Goal: Information Seeking & Learning: Check status

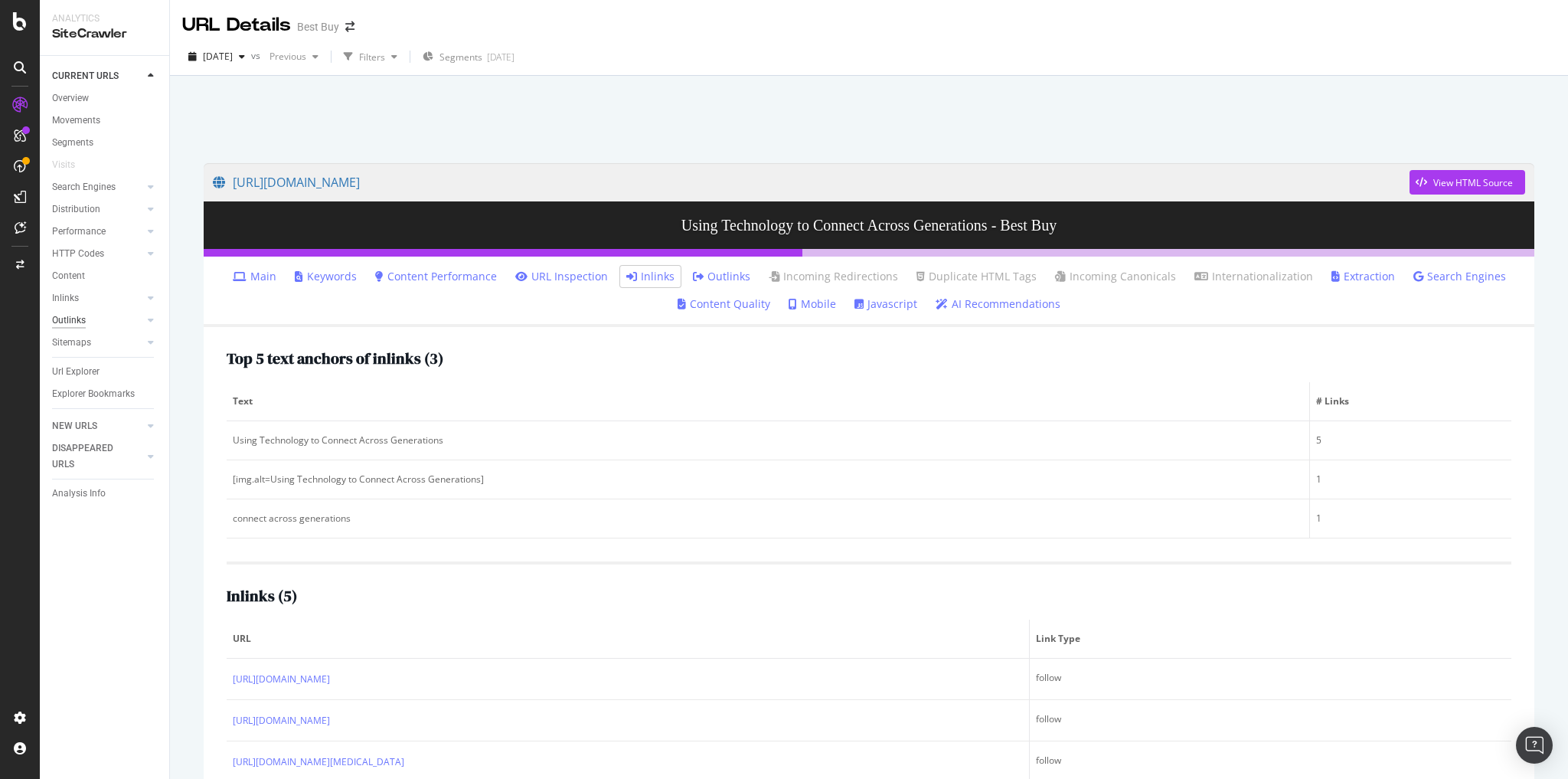
scroll to position [120, 0]
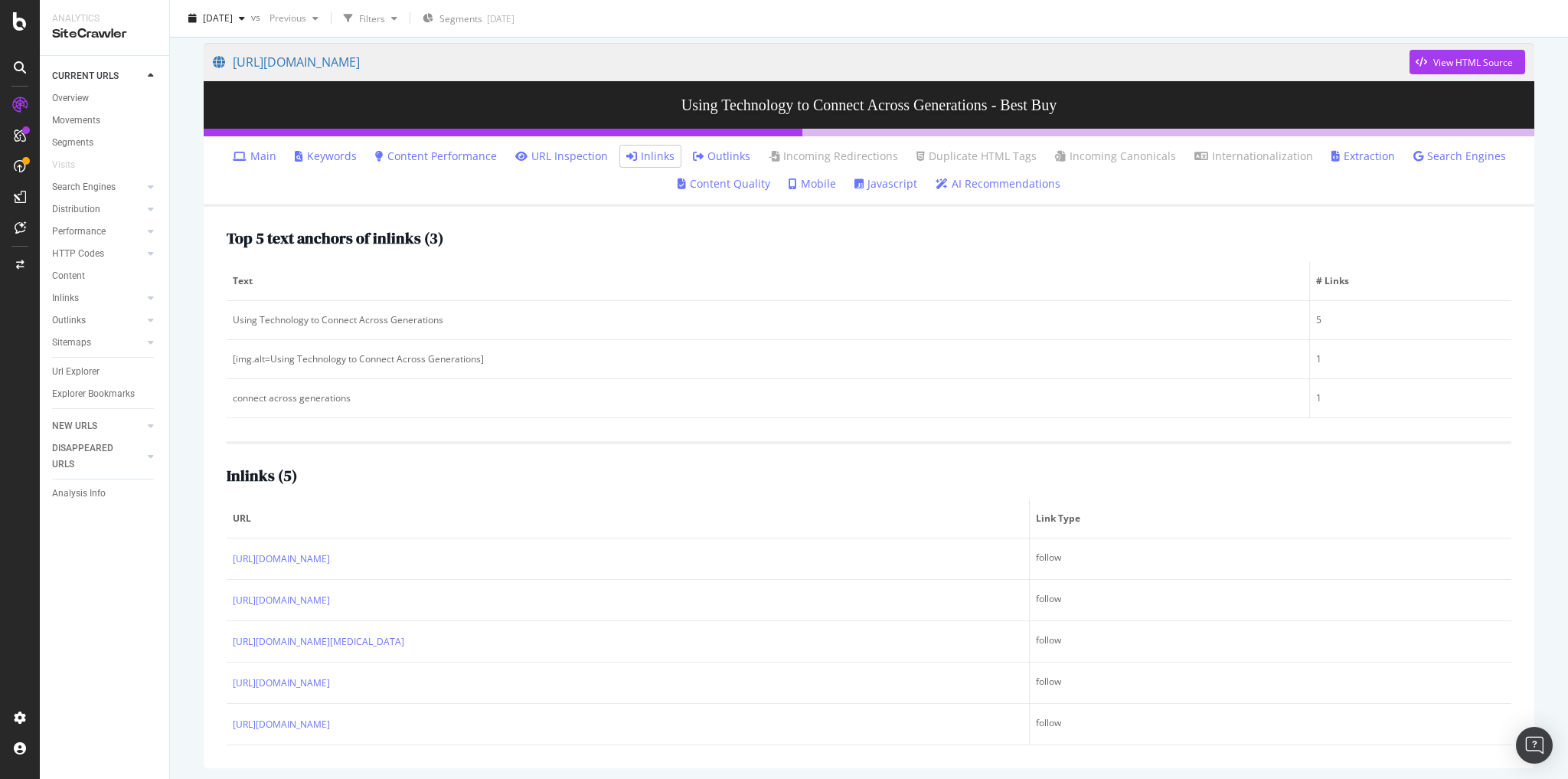
drag, startPoint x: 88, startPoint y: 368, endPoint x: 301, endPoint y: 341, distance: 214.7
click at [88, 368] on div "Url Explorer" at bounding box center [76, 372] width 47 height 16
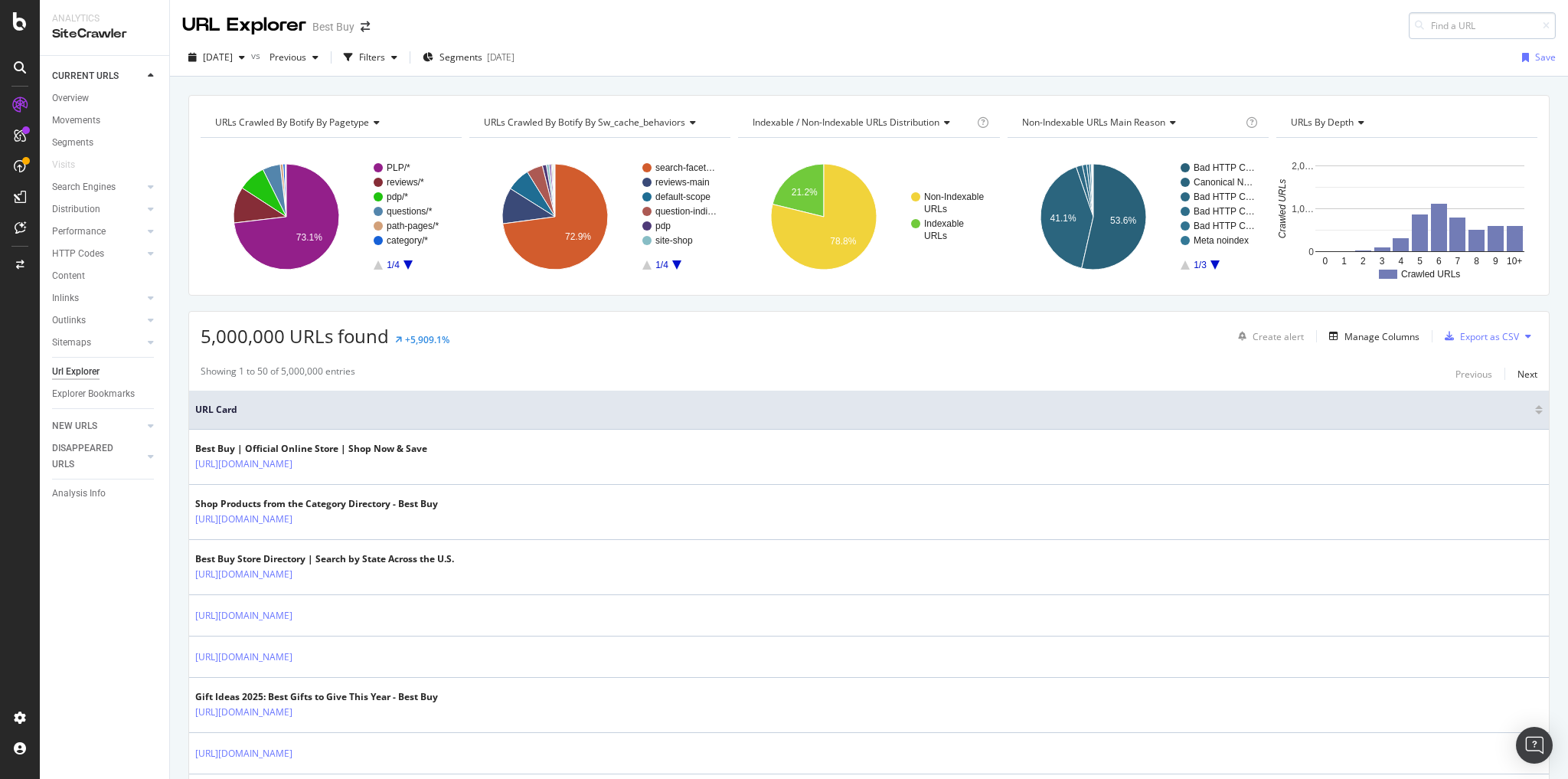
click at [1442, 19] on input at bounding box center [1481, 25] width 147 height 27
type input "[URL][DOMAIN_NAME]"
click at [1324, 50] on span "[URL][DOMAIN_NAME]" at bounding box center [1297, 43] width 102 height 13
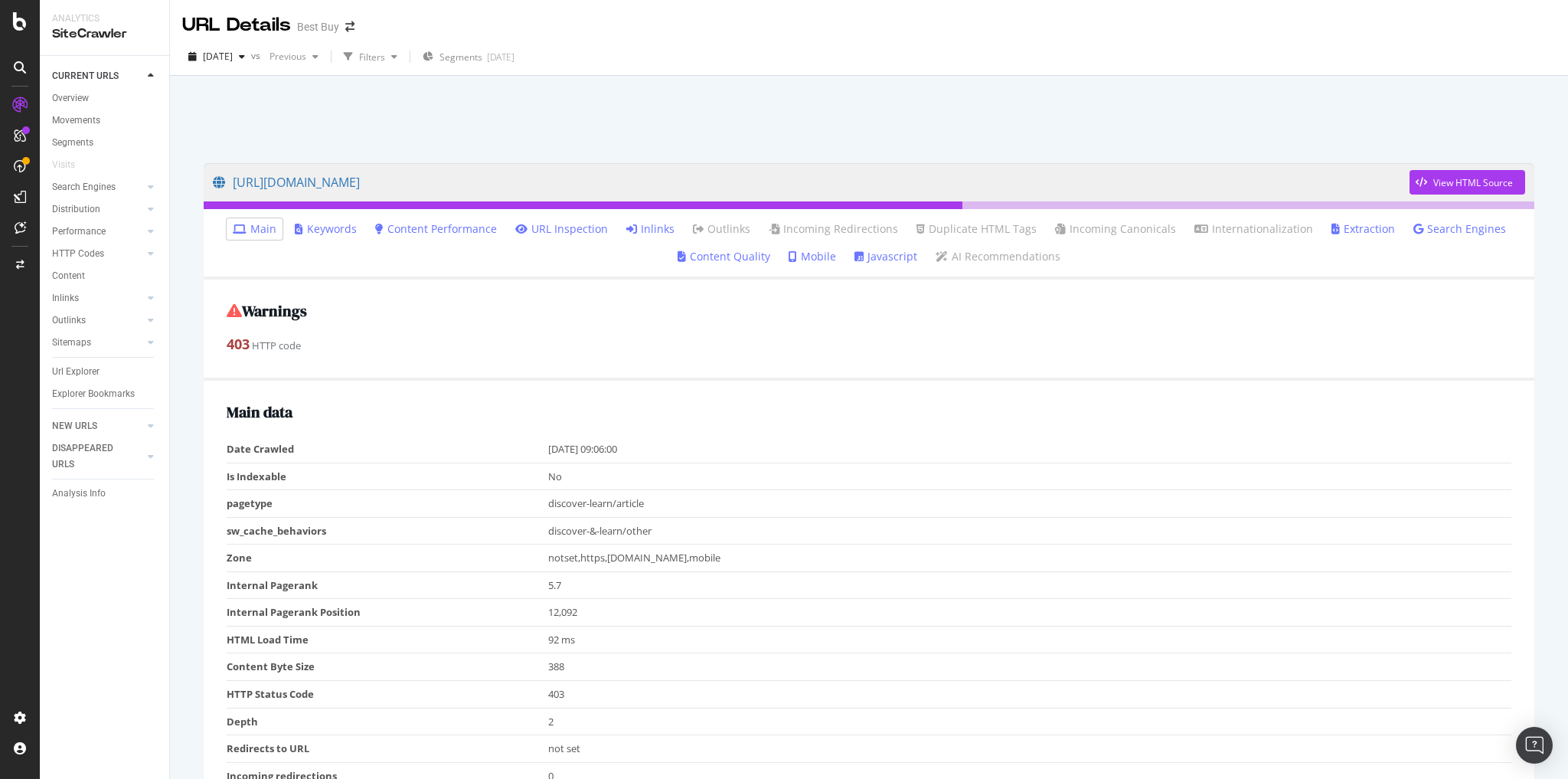
click at [662, 231] on link "Inlinks" at bounding box center [650, 229] width 48 height 16
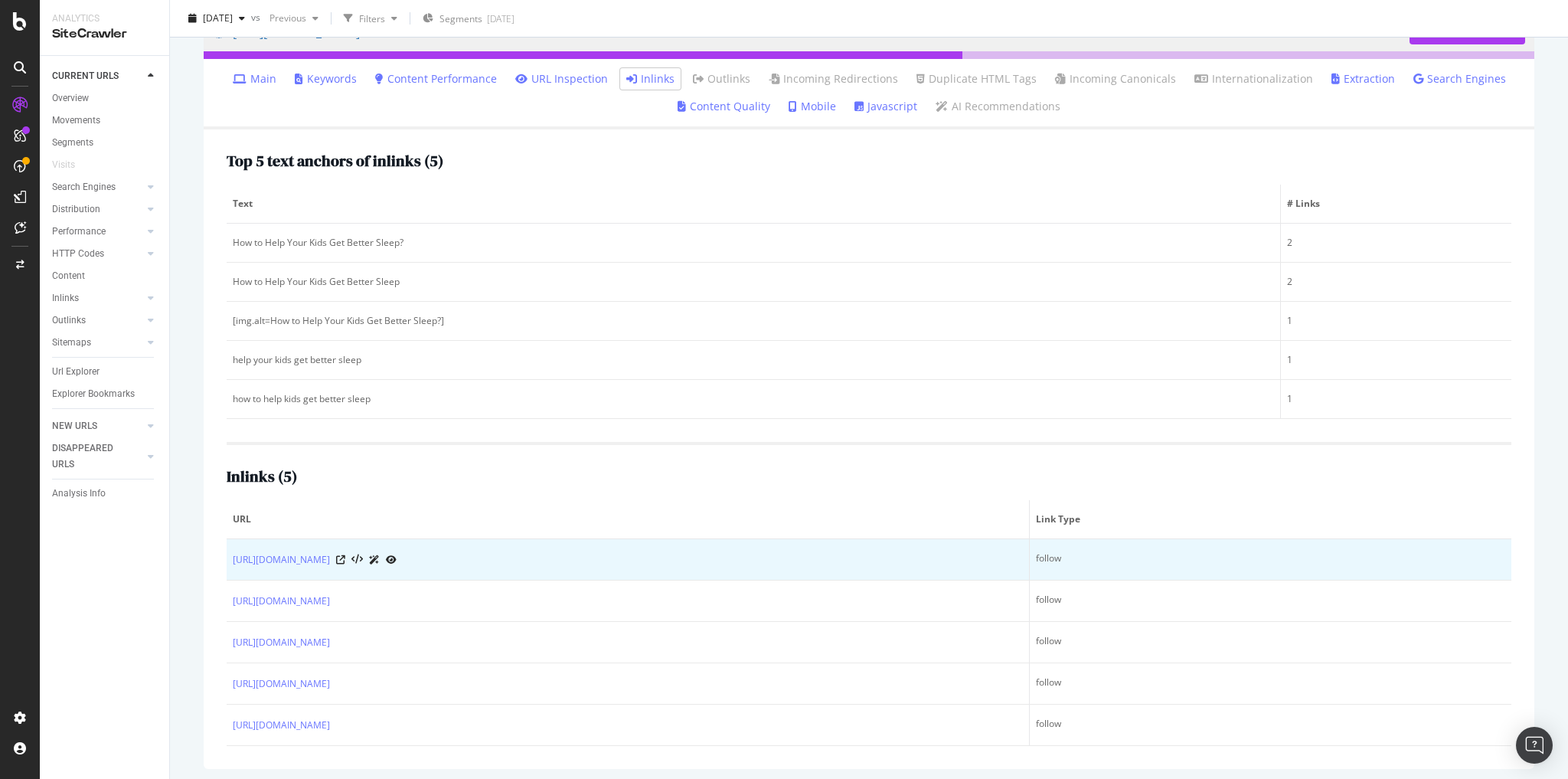
scroll to position [150, 0]
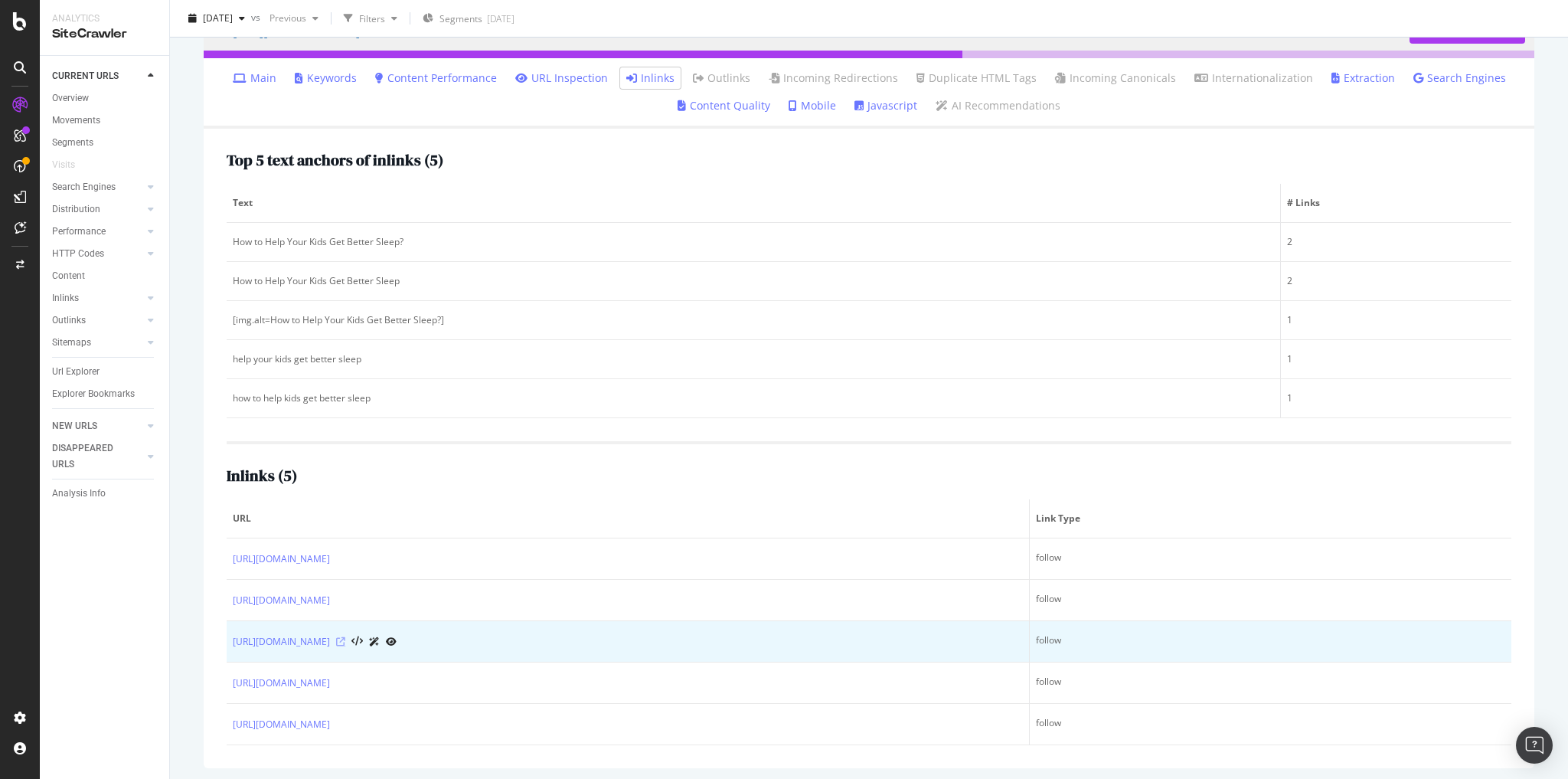
click at [345, 637] on icon at bounding box center [340, 641] width 9 height 9
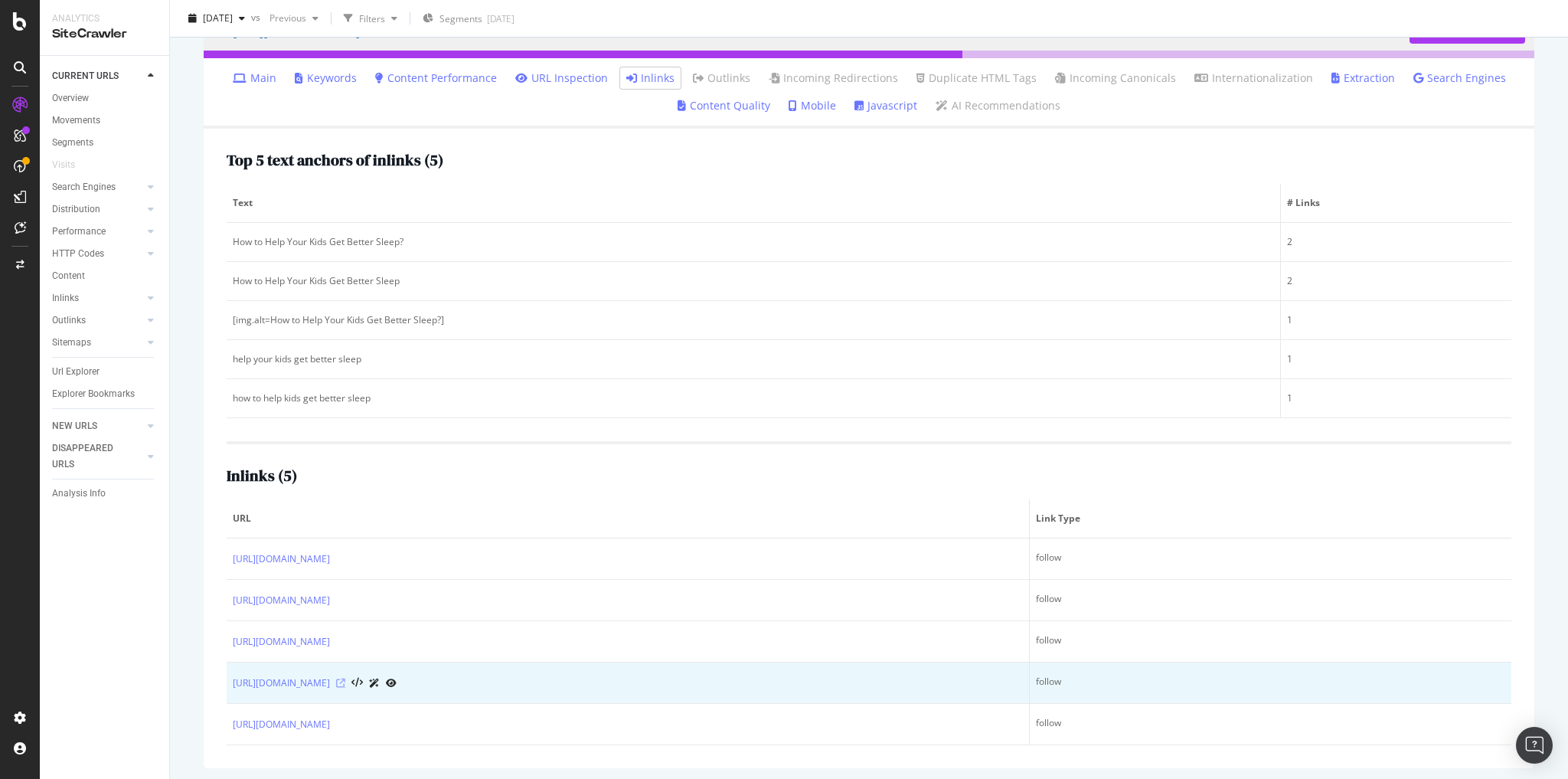
click at [345, 679] on icon at bounding box center [340, 683] width 9 height 9
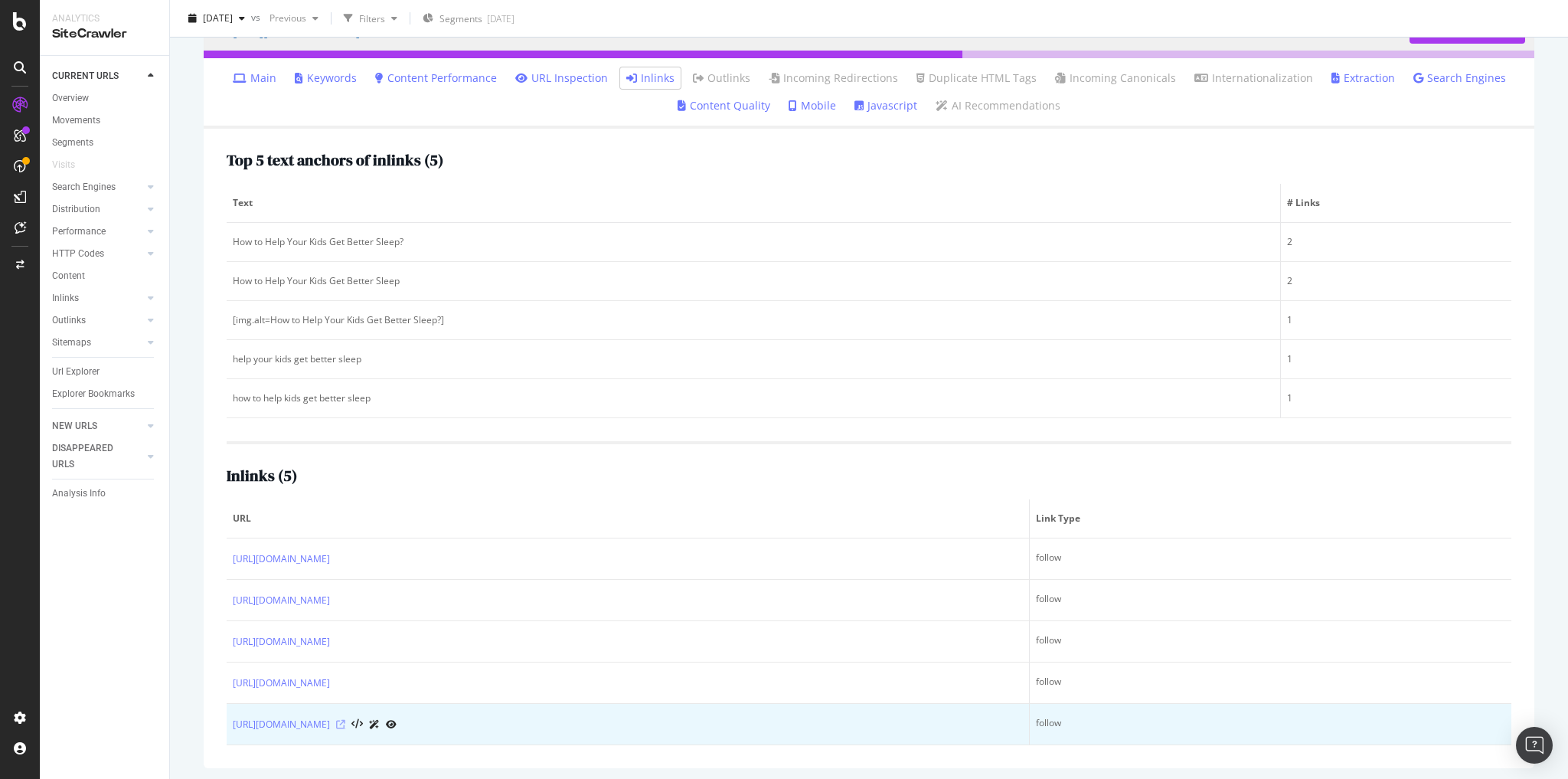
click at [345, 720] on icon at bounding box center [340, 724] width 9 height 9
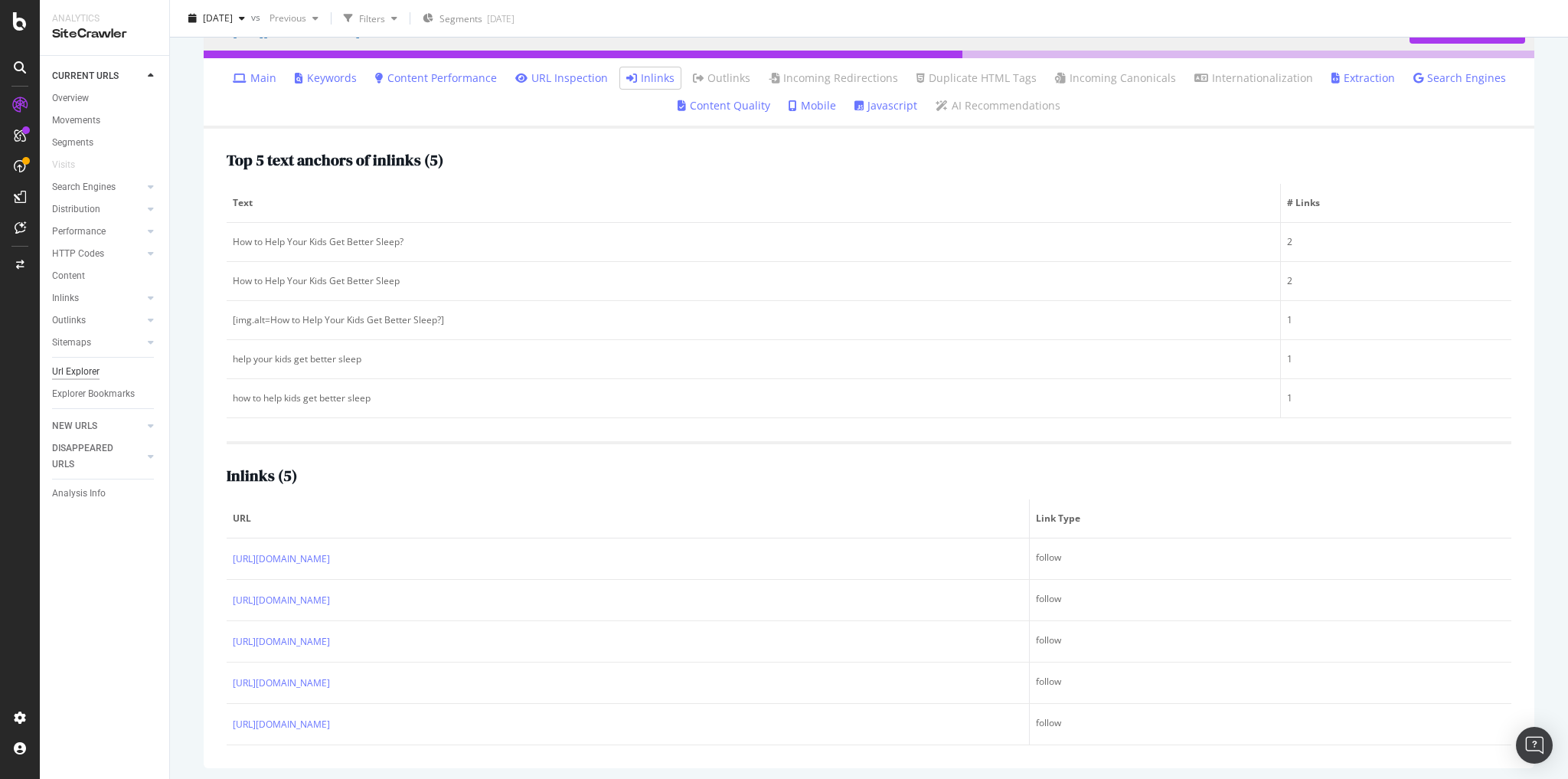
click at [85, 378] on div "Url Explorer" at bounding box center [76, 372] width 47 height 16
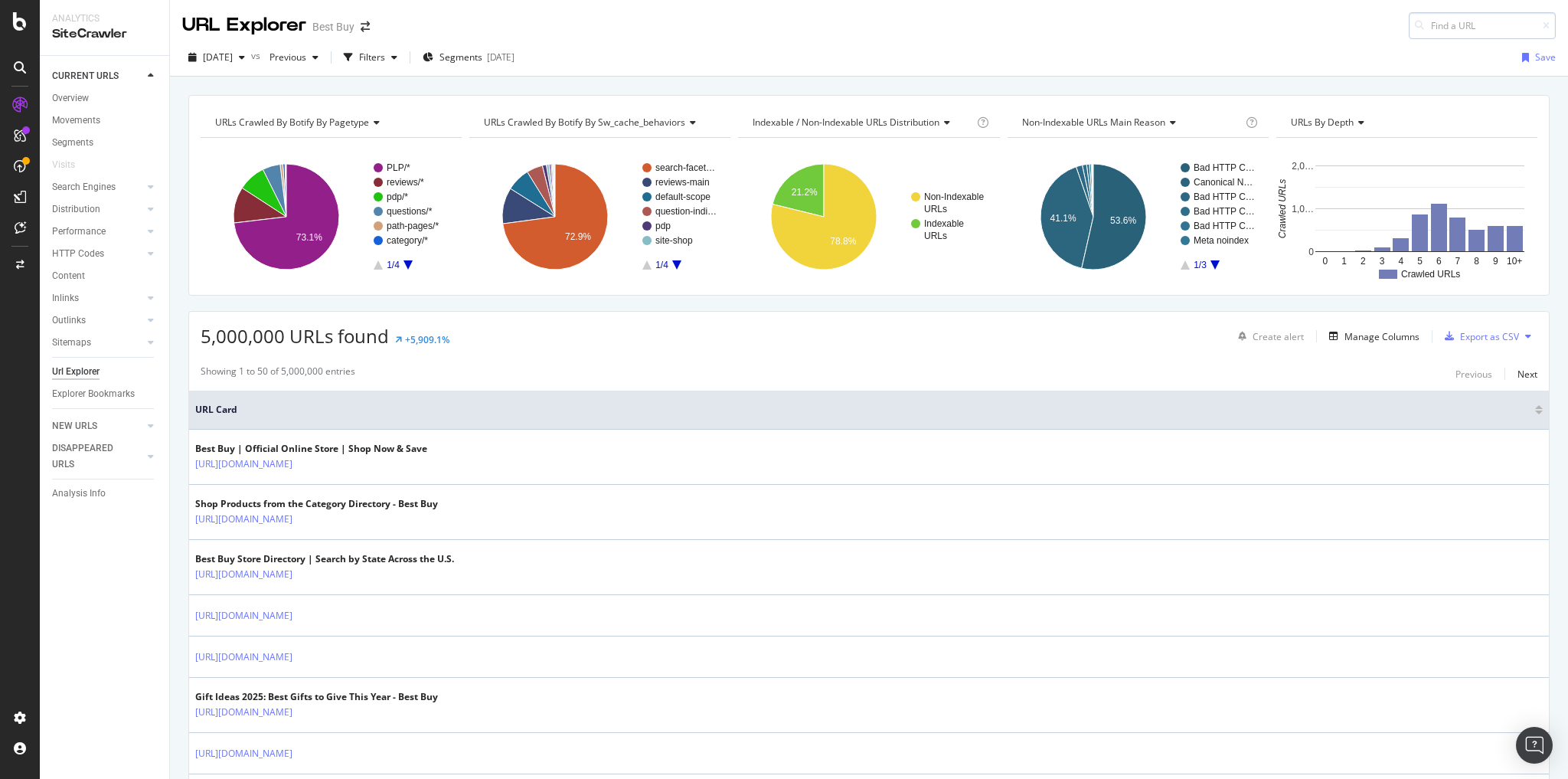
click at [1438, 24] on input at bounding box center [1481, 25] width 147 height 27
type input "[URL][DOMAIN_NAME]"
click at [1324, 50] on span "[URL][DOMAIN_NAME]" at bounding box center [1297, 43] width 102 height 13
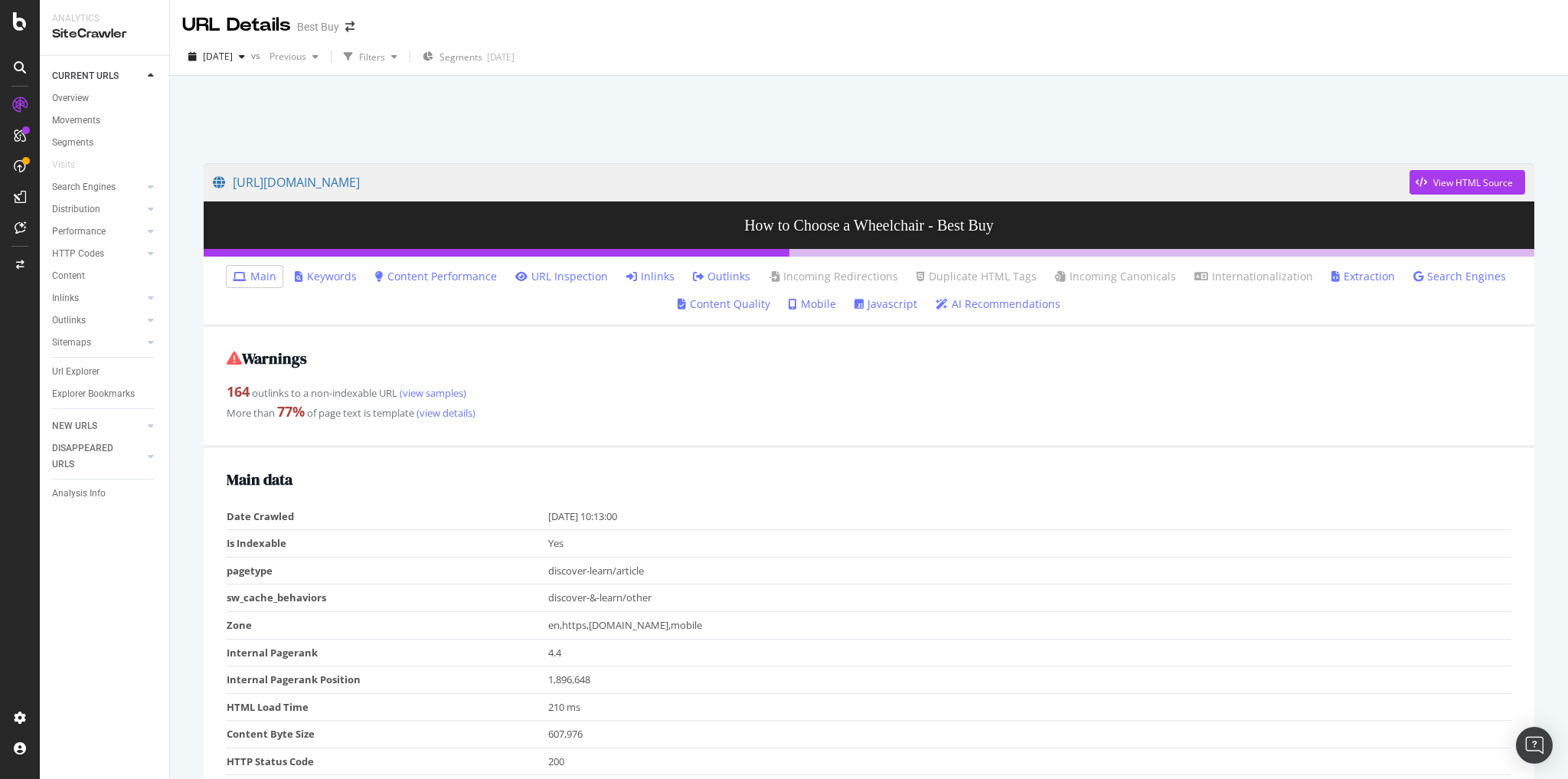
click at [646, 273] on link "Inlinks" at bounding box center [650, 276] width 48 height 16
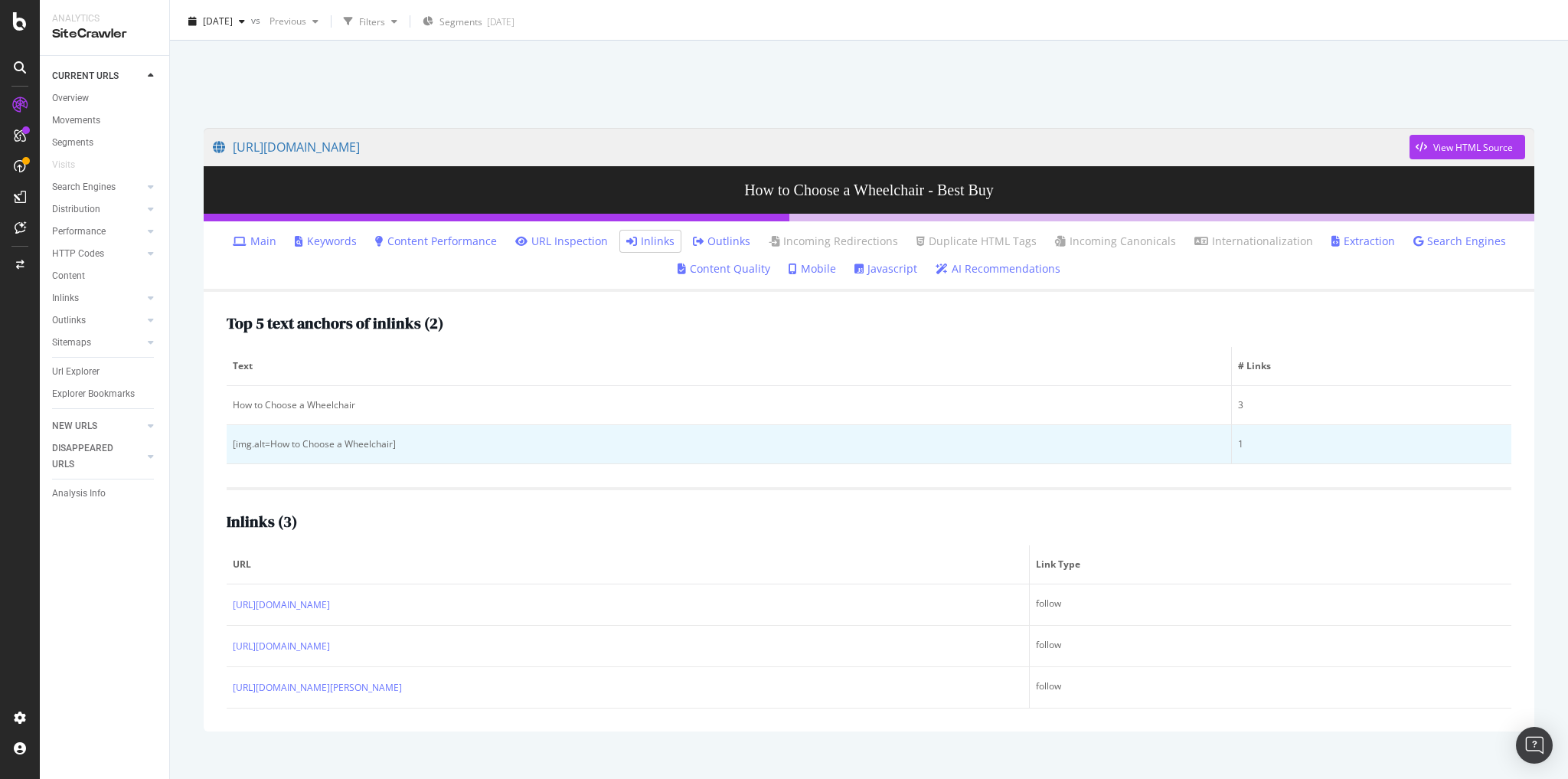
scroll to position [53, 0]
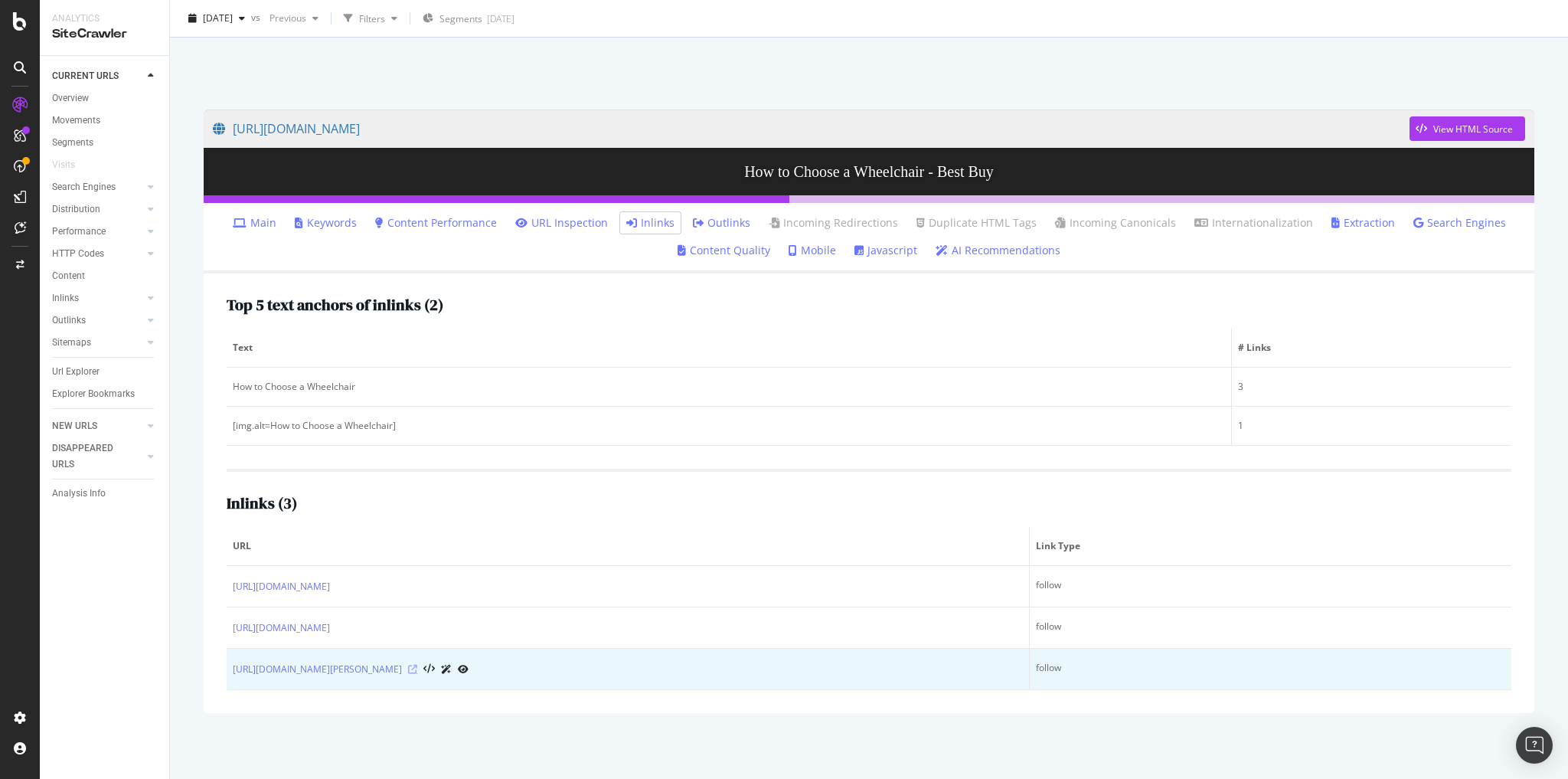
click at [417, 666] on icon at bounding box center [412, 669] width 9 height 9
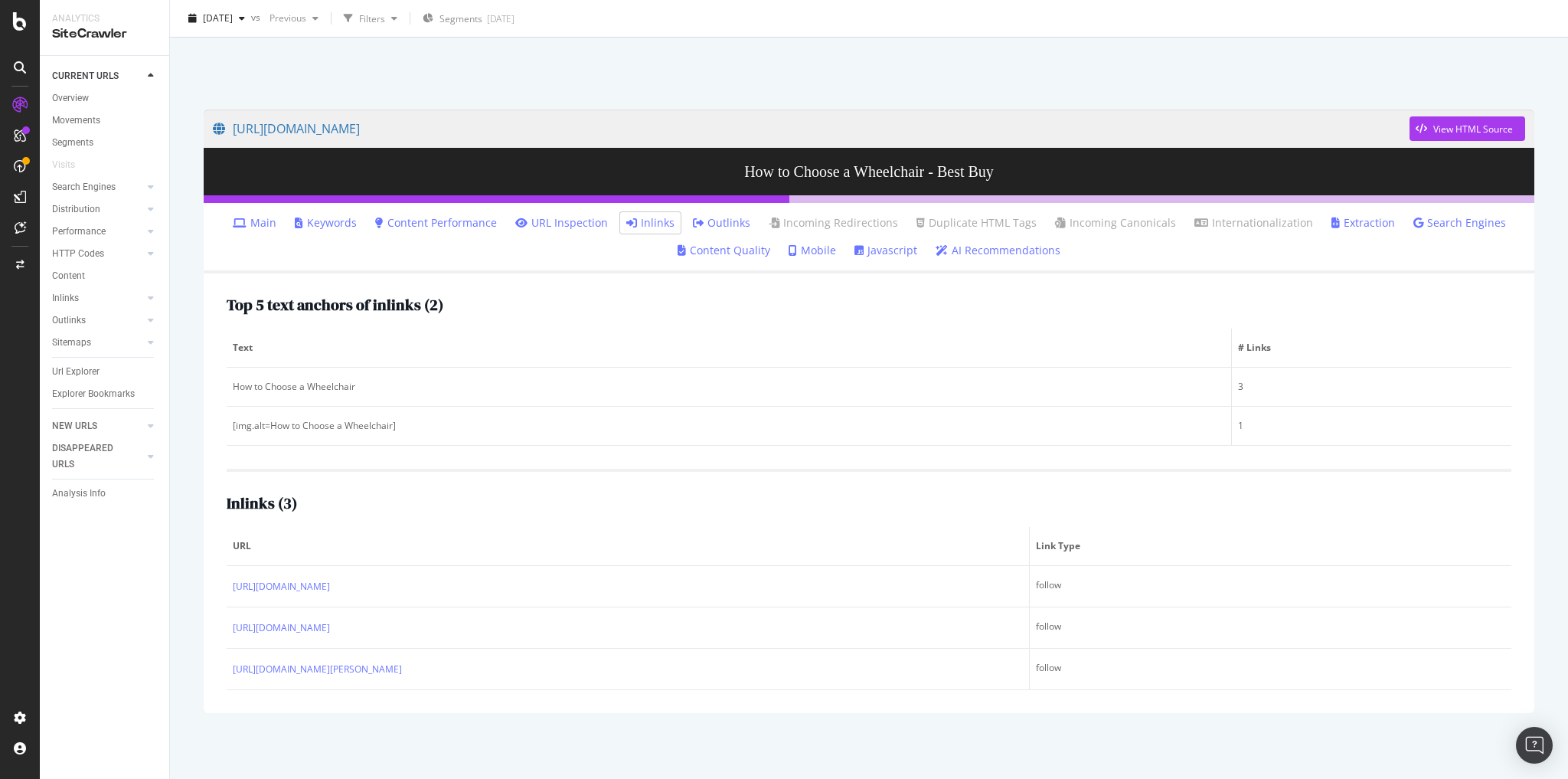
drag, startPoint x: 78, startPoint y: 374, endPoint x: 454, endPoint y: 348, distance: 376.9
click at [78, 374] on div "Url Explorer" at bounding box center [76, 372] width 47 height 16
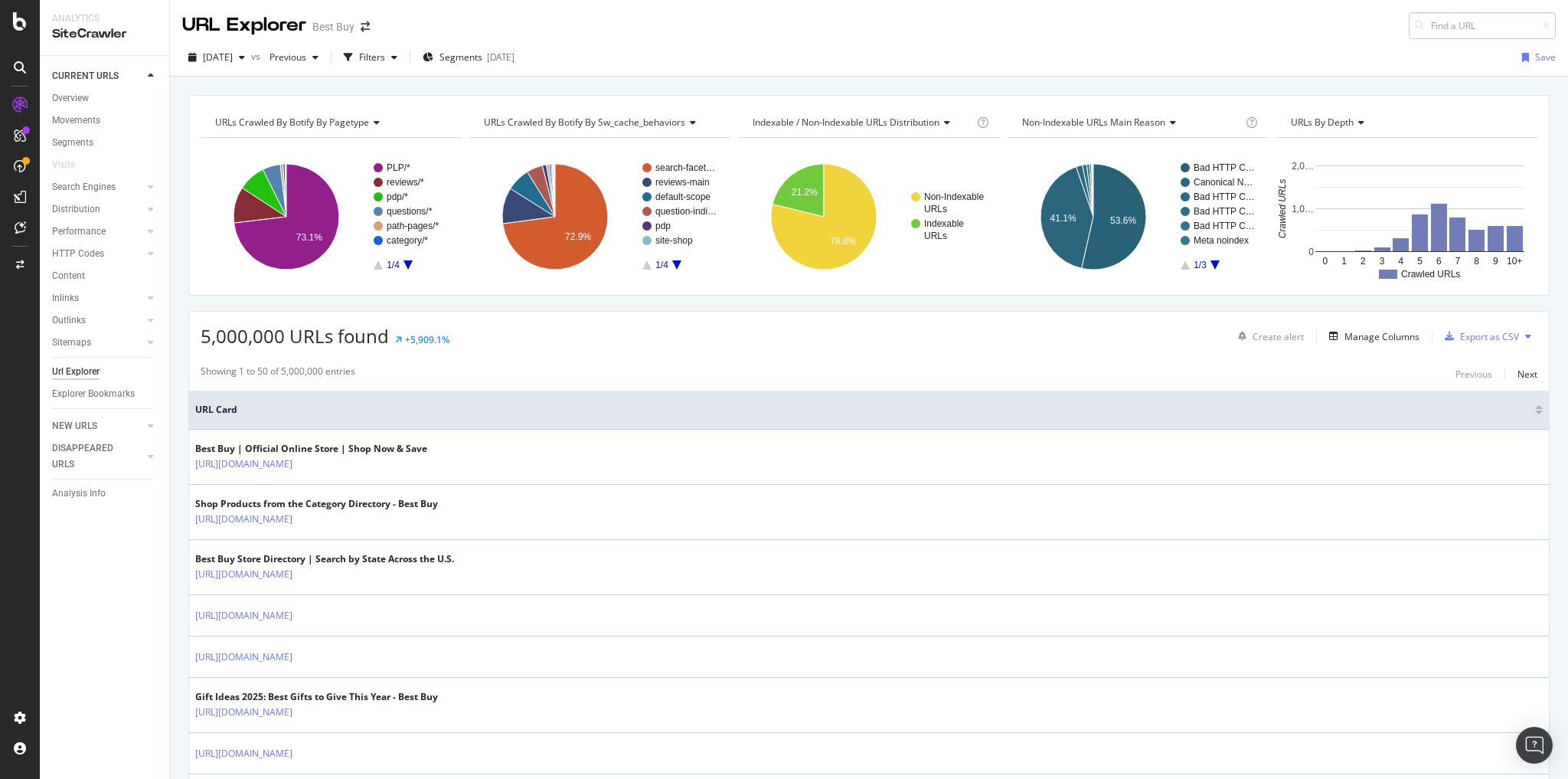
click at [1431, 26] on input at bounding box center [1481, 25] width 147 height 27
type input "[URL][DOMAIN_NAME]"
click at [1332, 50] on span "[URL][DOMAIN_NAME]" at bounding box center [1297, 43] width 102 height 13
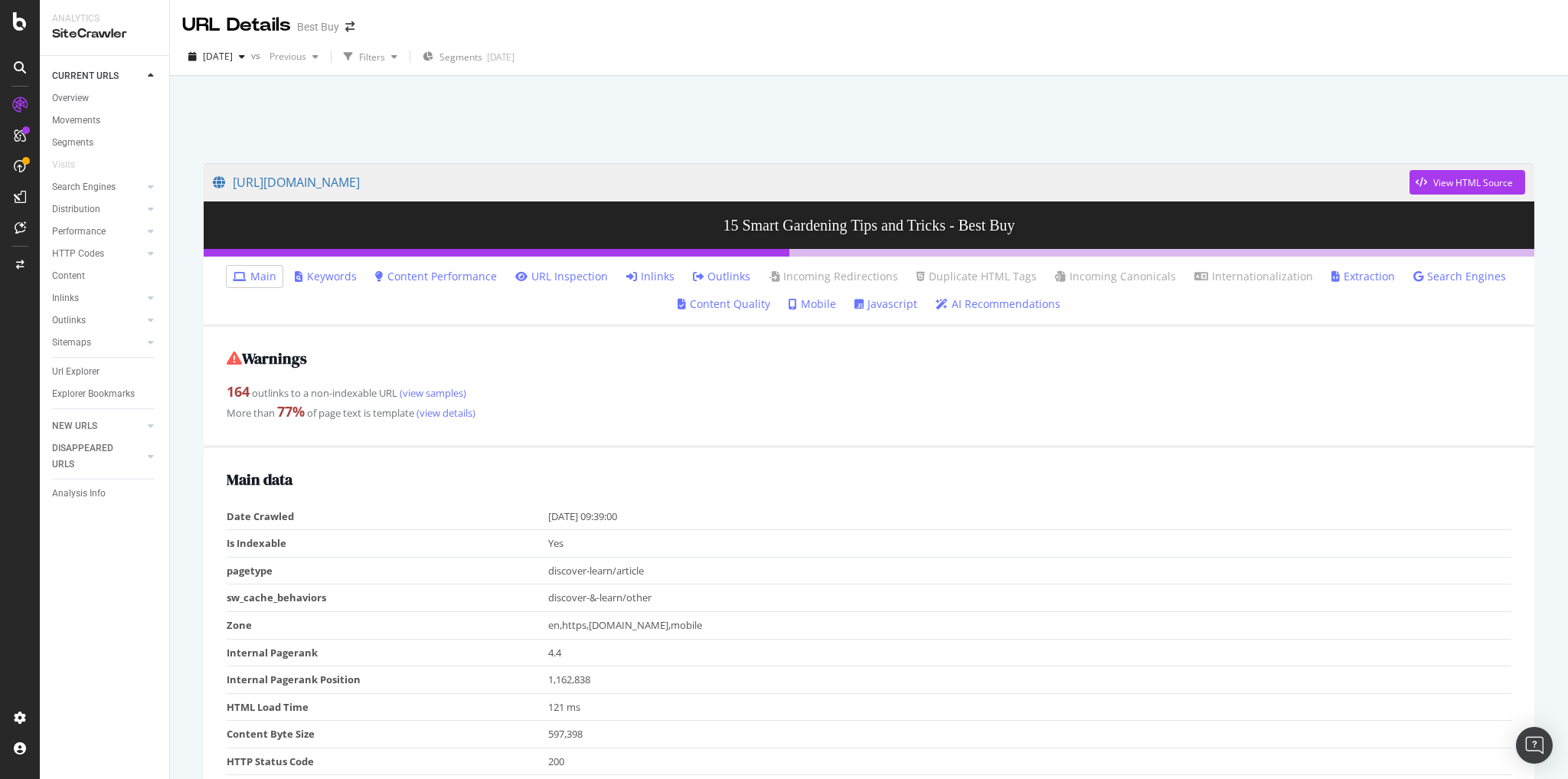
click at [657, 273] on link "Inlinks" at bounding box center [650, 276] width 48 height 16
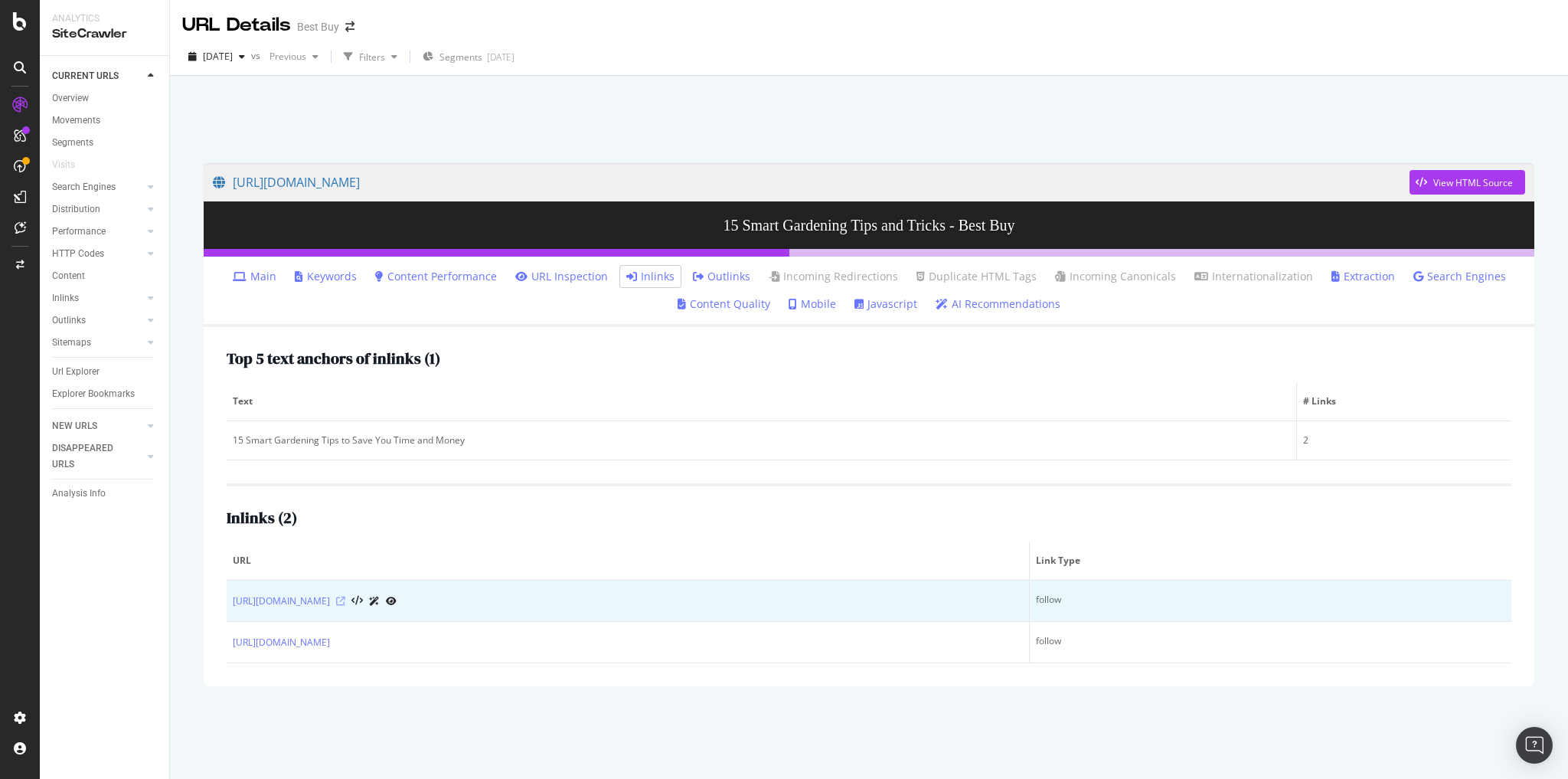
click at [345, 597] on icon at bounding box center [340, 600] width 9 height 9
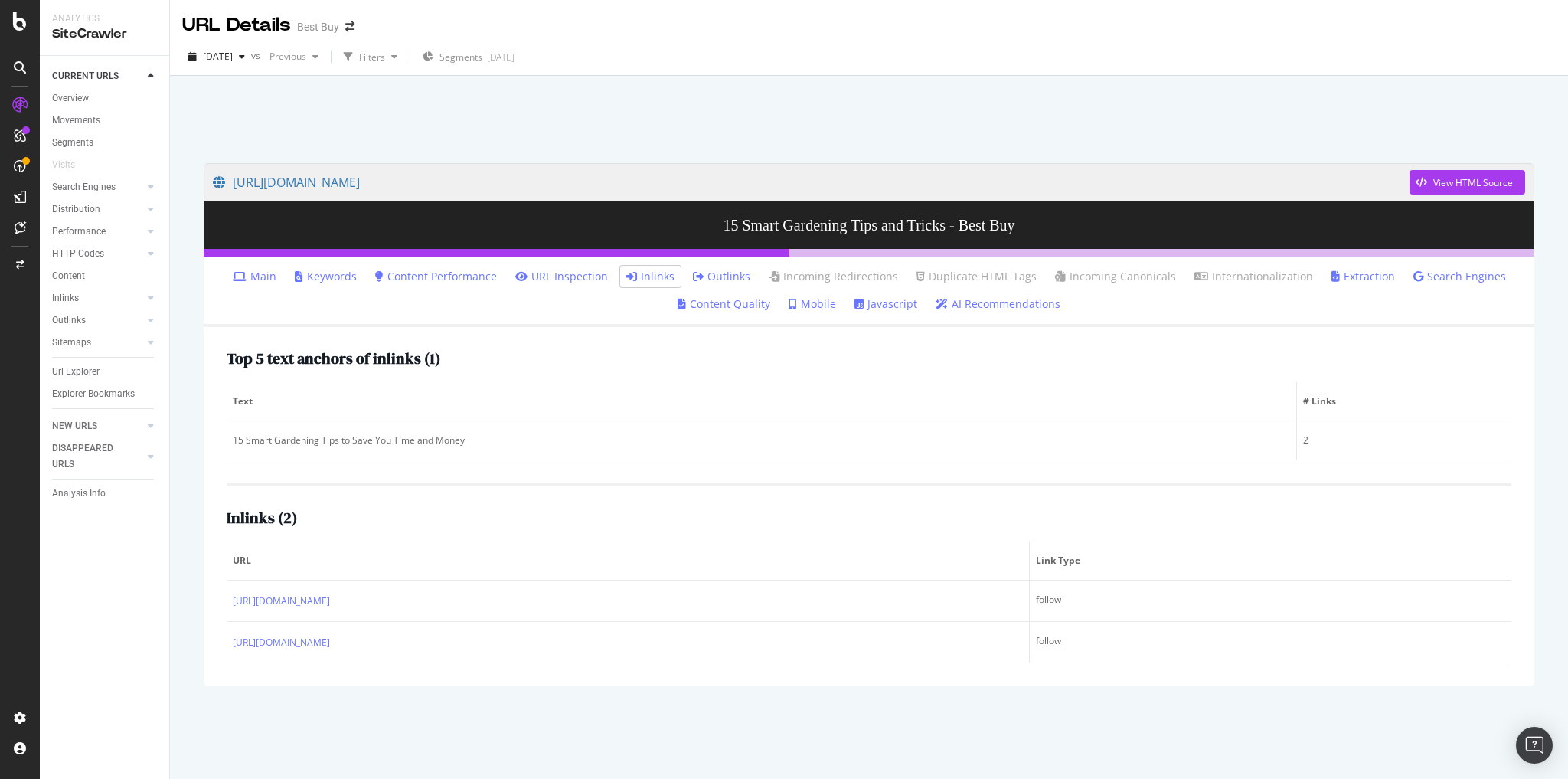
drag, startPoint x: 90, startPoint y: 370, endPoint x: 253, endPoint y: 349, distance: 164.3
click at [90, 370] on div "Url Explorer" at bounding box center [76, 372] width 47 height 16
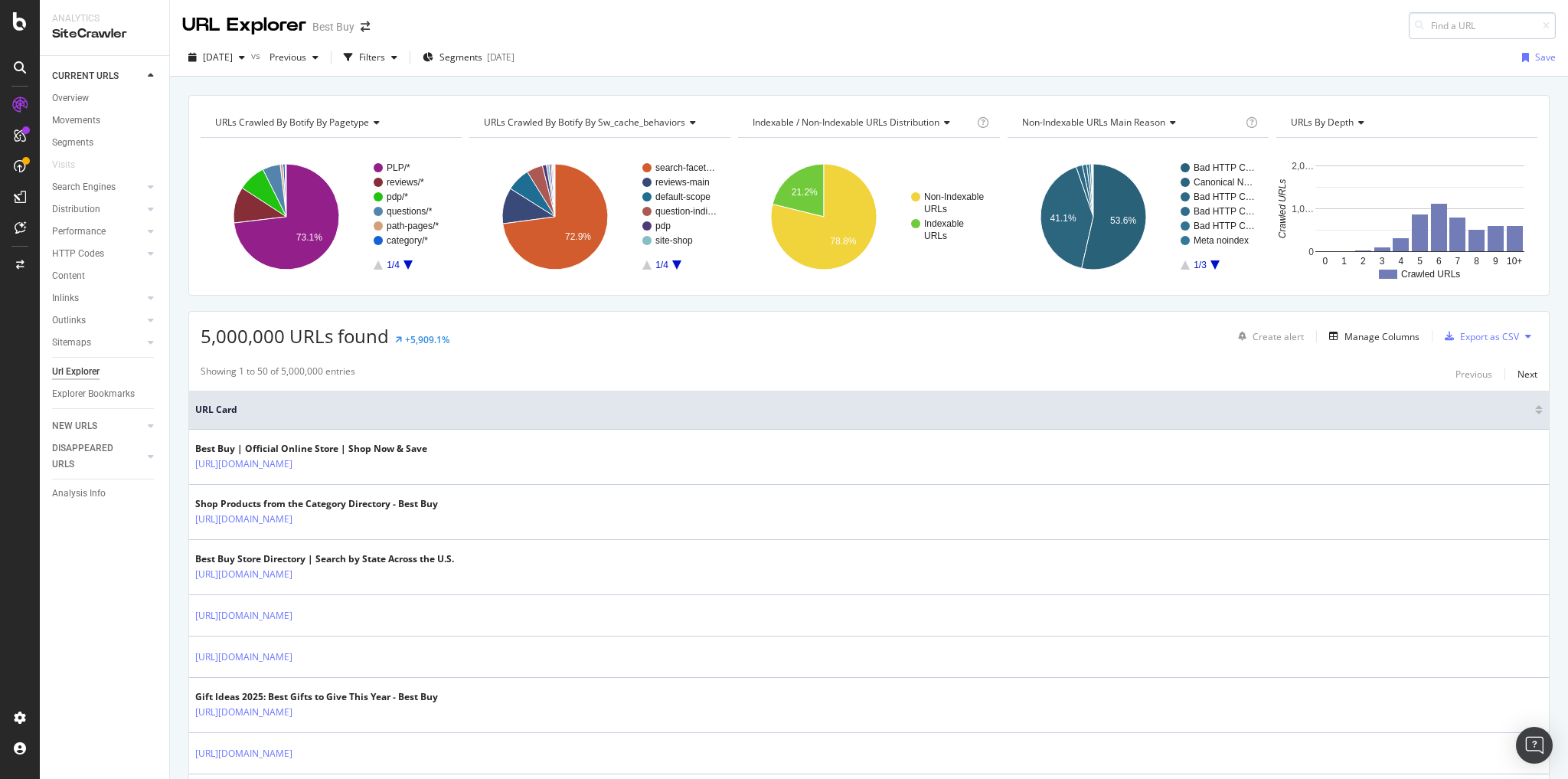
click at [1437, 17] on input at bounding box center [1481, 25] width 147 height 27
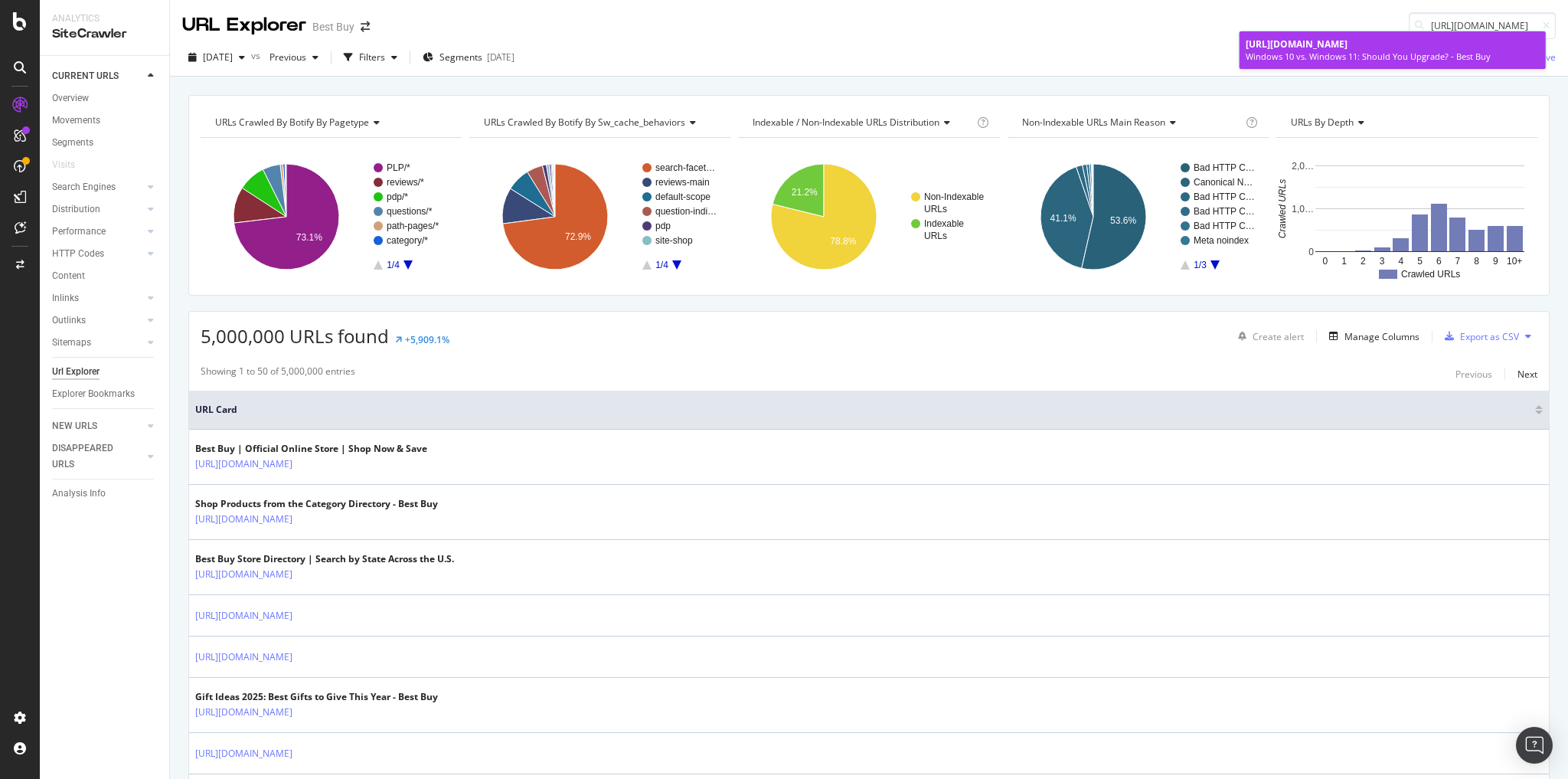
type input "[URL][DOMAIN_NAME]"
click at [1345, 50] on span "[URL][DOMAIN_NAME]" at bounding box center [1297, 43] width 102 height 13
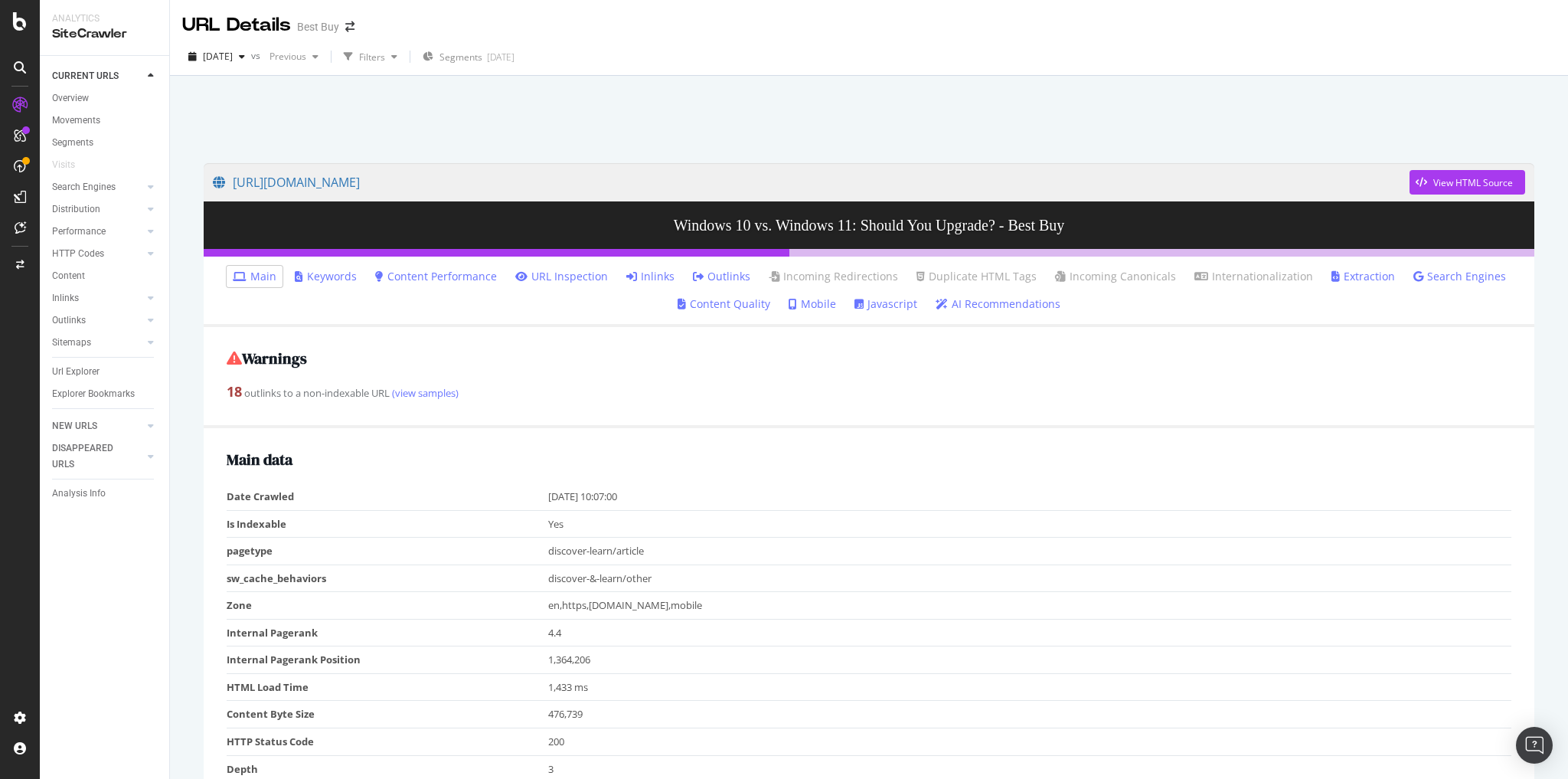
click at [646, 273] on link "Inlinks" at bounding box center [650, 276] width 48 height 16
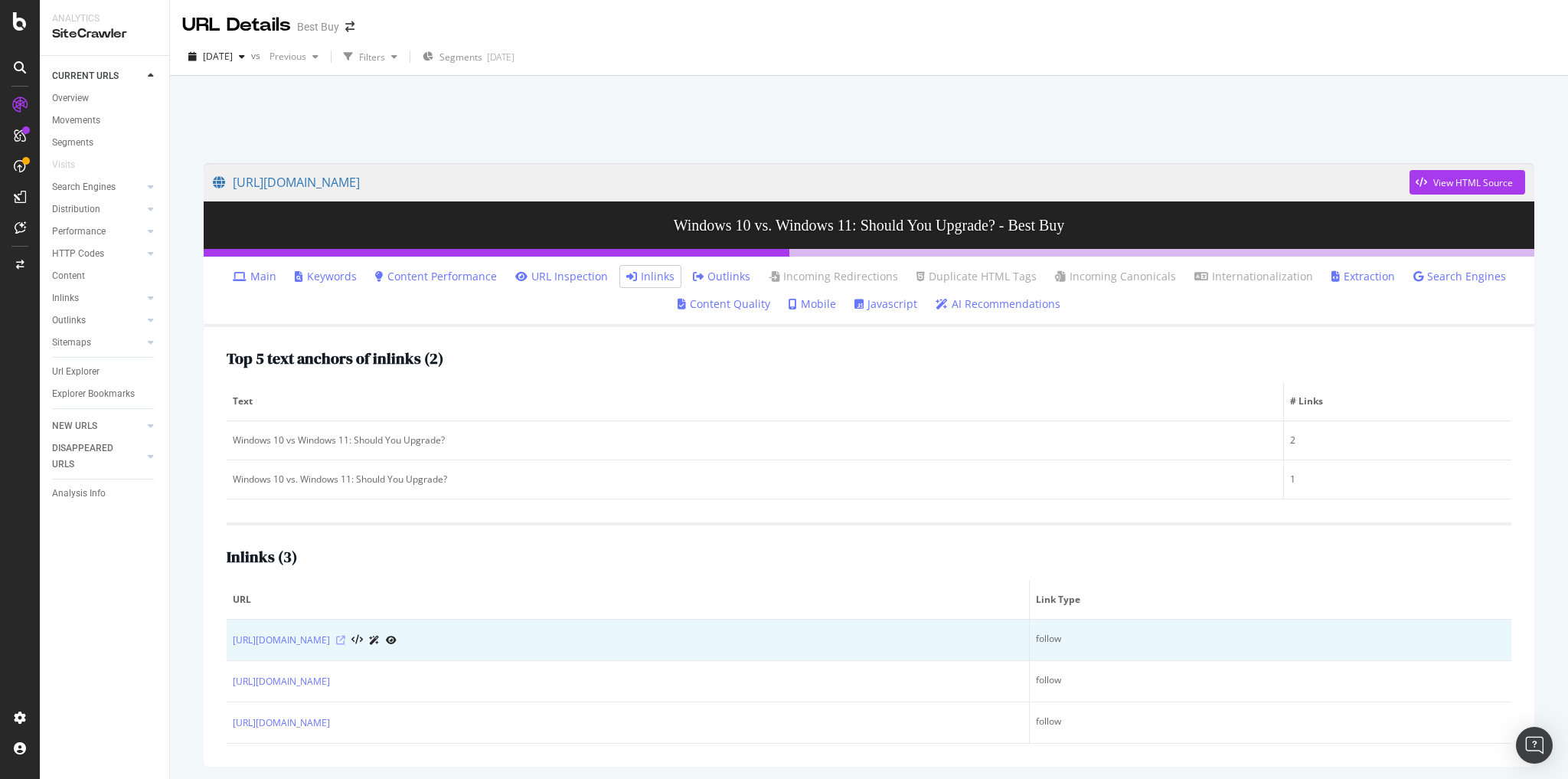
click at [345, 637] on icon at bounding box center [340, 639] width 9 height 9
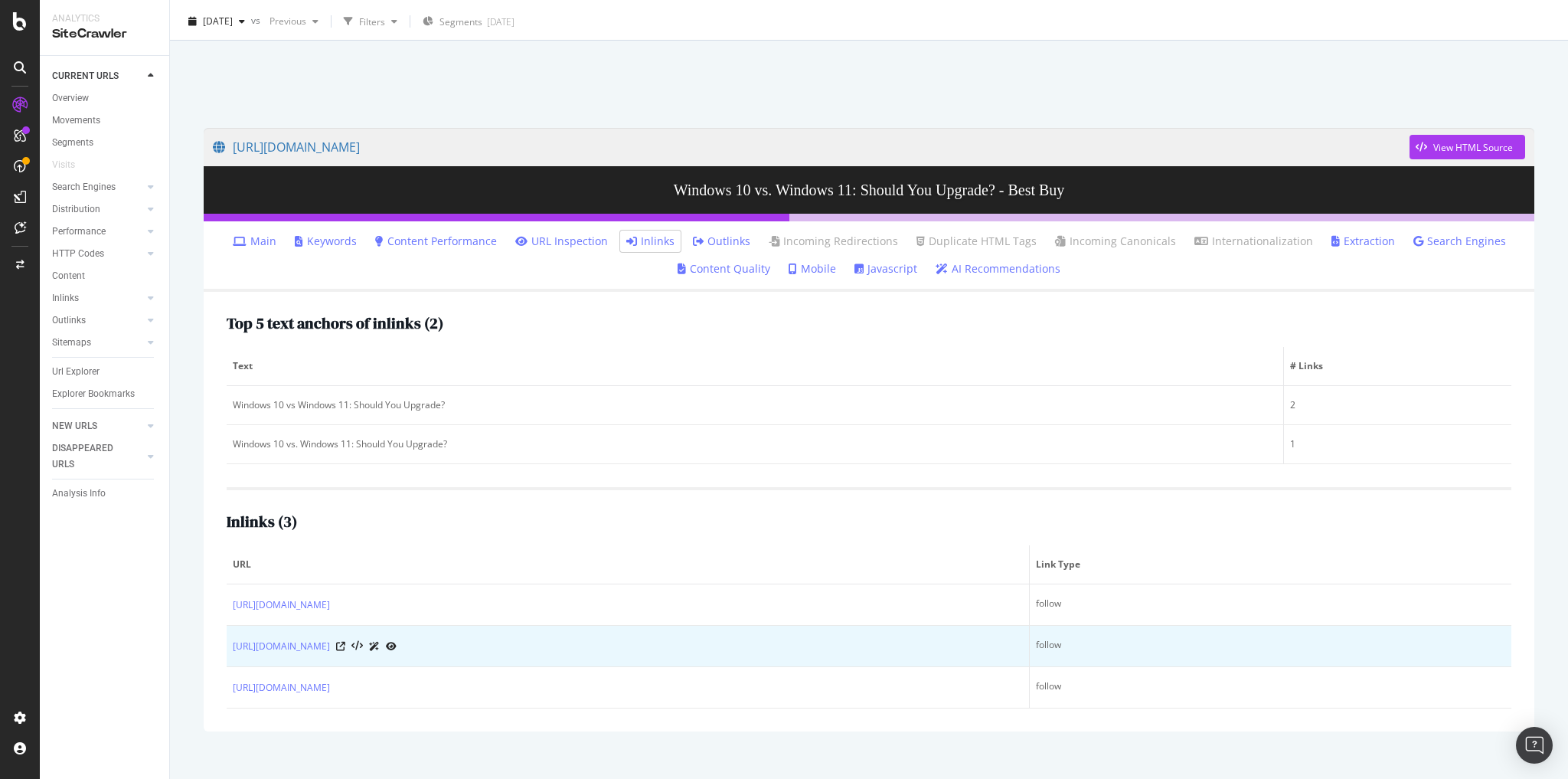
scroll to position [53, 0]
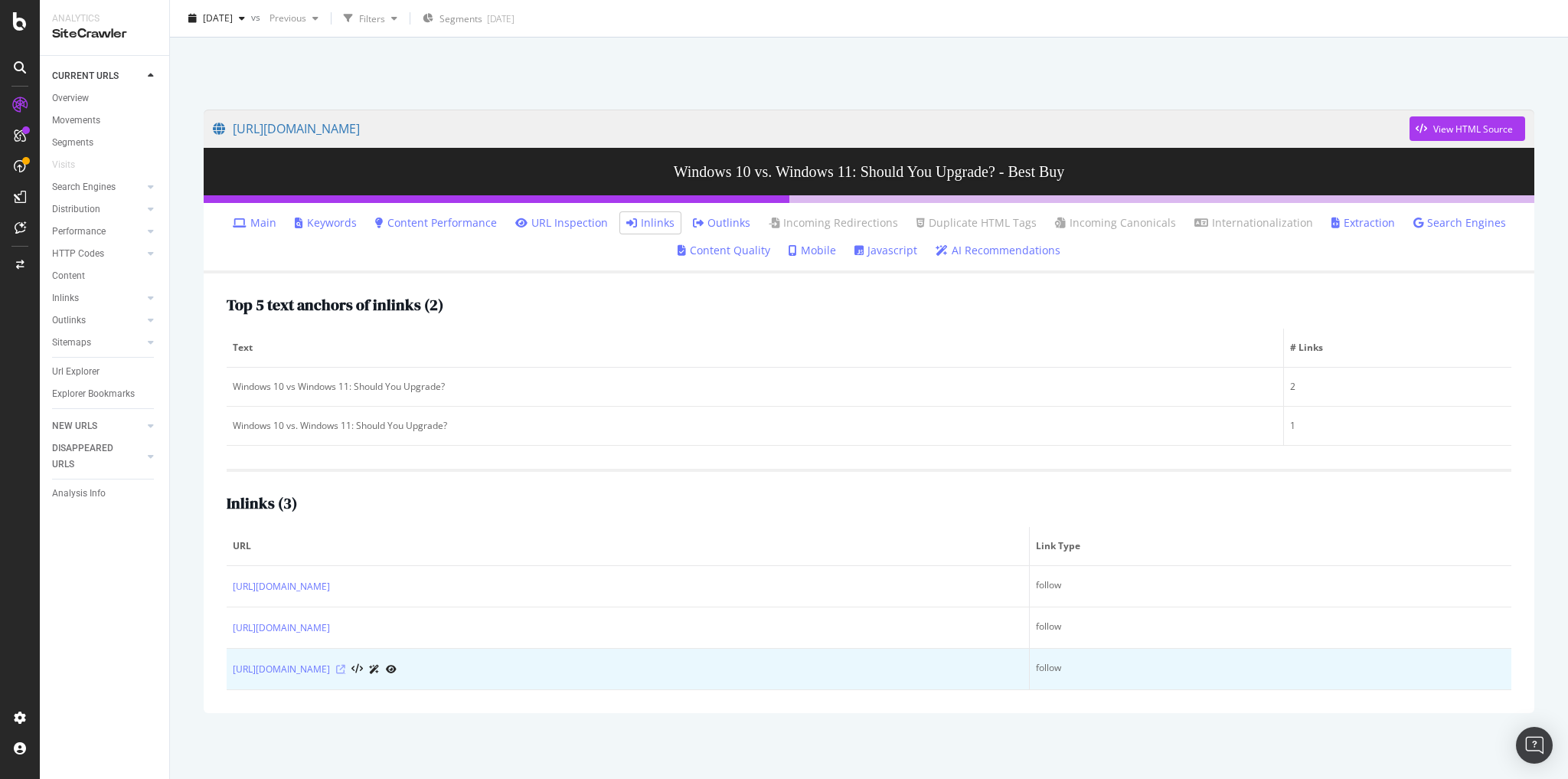
click at [345, 667] on icon at bounding box center [340, 669] width 9 height 9
